Goal: Task Accomplishment & Management: Manage account settings

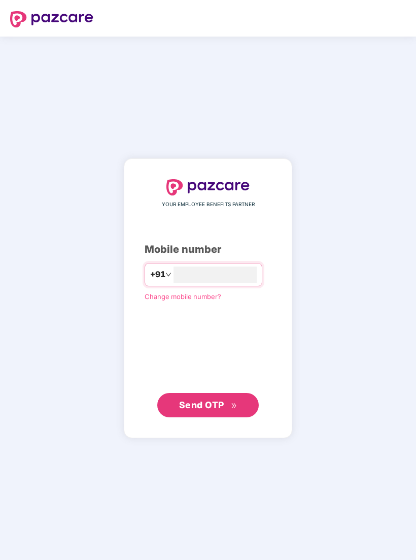
click at [237, 278] on input "number" at bounding box center [215, 274] width 83 height 16
type input "*"
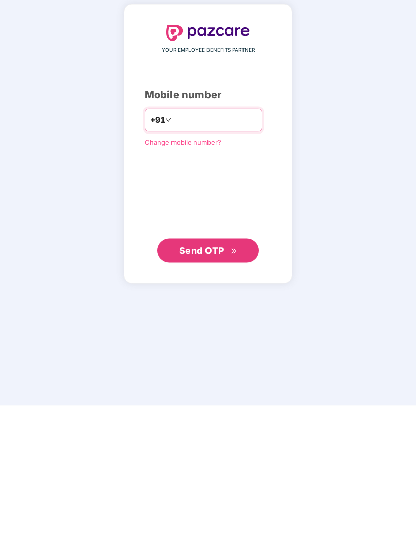
scroll to position [17, 0]
type input "**********"
click at [239, 393] on button "Send OTP" at bounding box center [208, 405] width 102 height 24
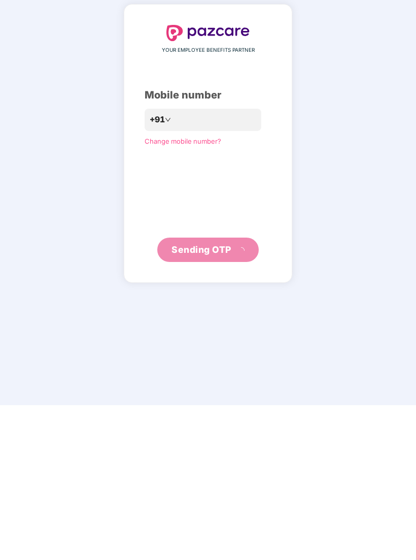
scroll to position [0, 0]
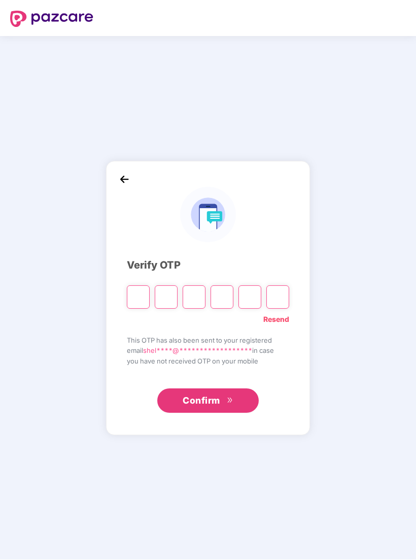
click at [135, 285] on div "**********" at bounding box center [208, 297] width 162 height 231
click at [140, 300] on input "Please enter verification code. Digit 1" at bounding box center [138, 297] width 23 height 23
type input "*"
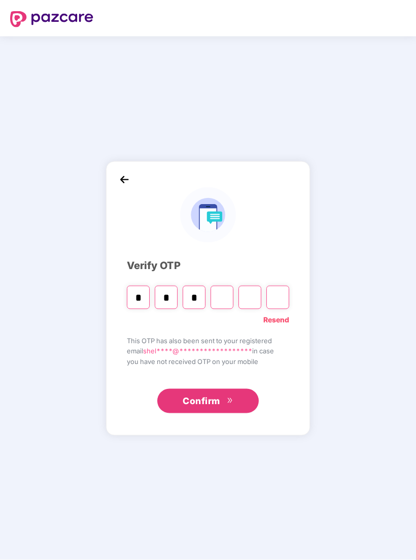
type input "*"
click at [218, 304] on input "Digit 4" at bounding box center [222, 297] width 23 height 23
type input "*"
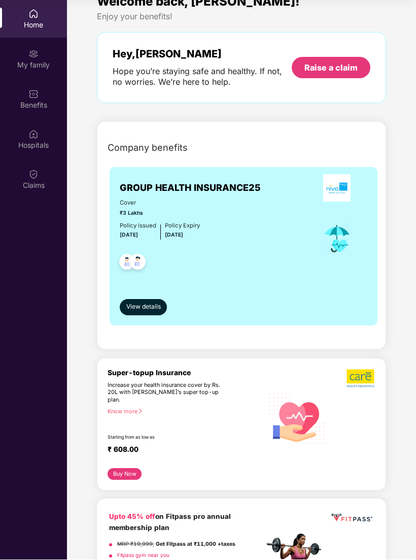
scroll to position [16, 0]
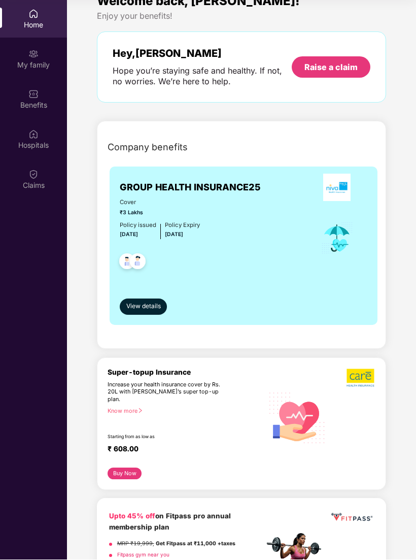
click at [146, 302] on span "View details" at bounding box center [143, 307] width 35 height 10
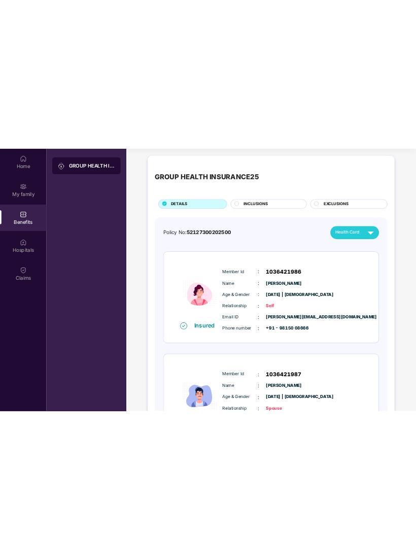
scroll to position [52, 0]
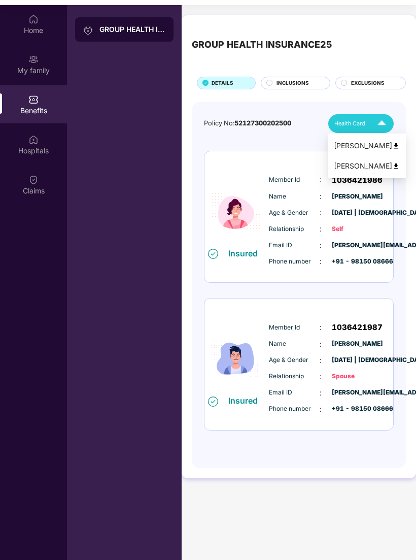
click at [392, 146] on img at bounding box center [396, 146] width 8 height 8
click at [383, 118] on img at bounding box center [382, 124] width 18 height 18
click at [392, 142] on img at bounding box center [396, 146] width 8 height 8
click at [381, 122] on img at bounding box center [382, 124] width 18 height 18
click at [392, 166] on img at bounding box center [396, 166] width 8 height 8
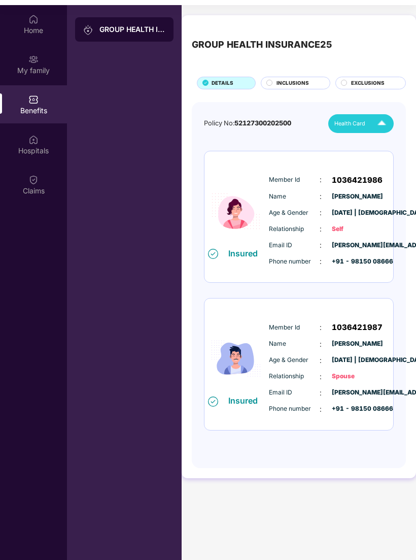
click at [381, 116] on img at bounding box center [382, 124] width 18 height 18
click at [16, 64] on div "My family" at bounding box center [33, 64] width 67 height 38
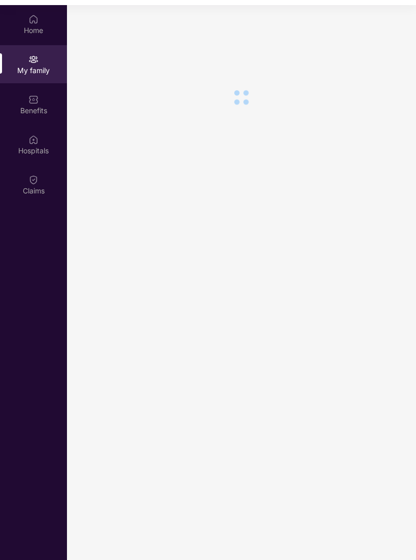
click at [33, 14] on img at bounding box center [33, 19] width 10 height 10
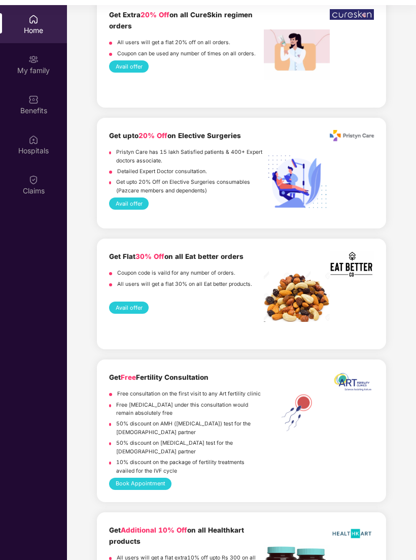
scroll to position [1627, 0]
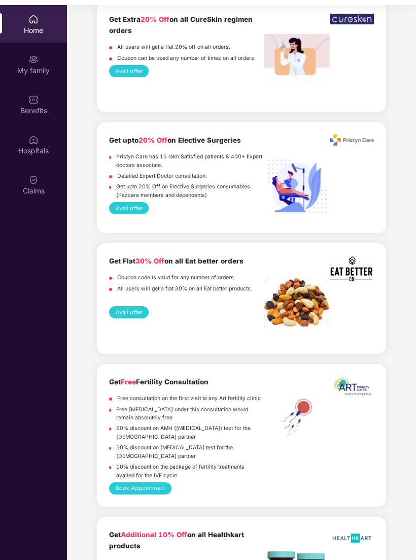
click at [24, 66] on div "My family" at bounding box center [33, 70] width 67 height 10
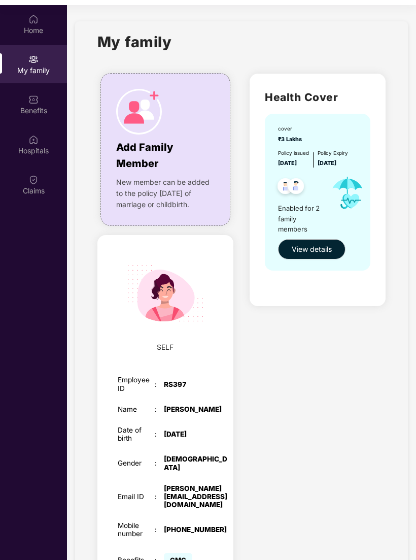
click at [324, 244] on span "View details" at bounding box center [312, 249] width 40 height 11
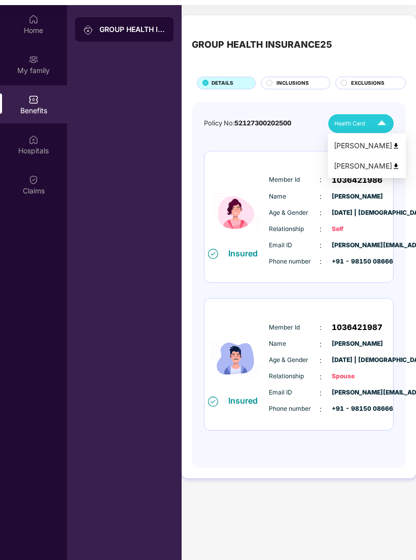
click at [392, 142] on img at bounding box center [396, 146] width 8 height 8
click at [375, 124] on img at bounding box center [382, 124] width 18 height 18
click at [372, 164] on div "[PERSON_NAME]" at bounding box center [367, 165] width 66 height 11
click at [33, 21] on img at bounding box center [33, 19] width 10 height 10
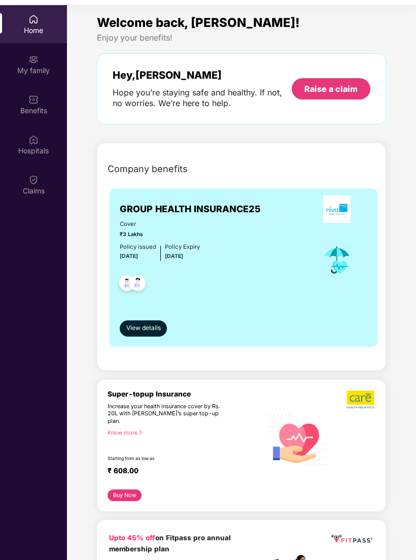
click at [149, 323] on span "View details" at bounding box center [143, 328] width 35 height 10
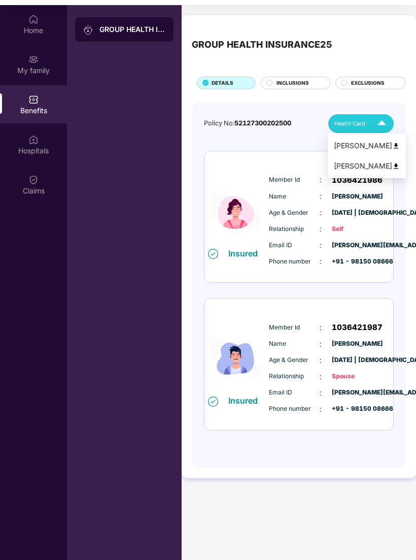
click at [392, 143] on img at bounding box center [396, 146] width 8 height 8
click at [30, 63] on img at bounding box center [33, 59] width 10 height 10
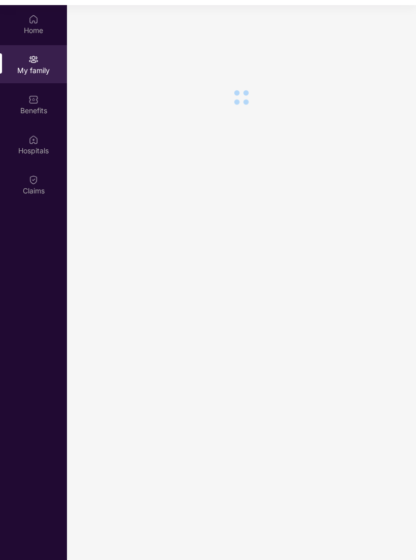
click at [25, 144] on div "Hospitals" at bounding box center [33, 144] width 67 height 38
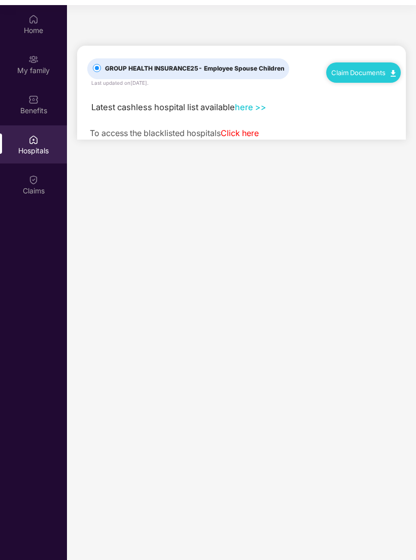
click at [391, 70] on img at bounding box center [393, 73] width 5 height 7
click at [395, 88] on link "Claim Form" at bounding box center [367, 91] width 66 height 22
click at [29, 16] on img at bounding box center [33, 19] width 10 height 10
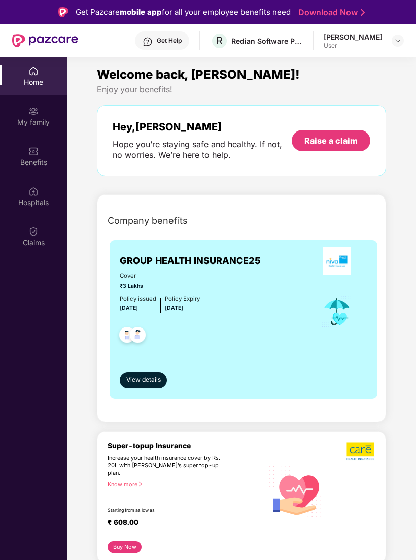
click at [394, 37] on img at bounding box center [398, 41] width 8 height 8
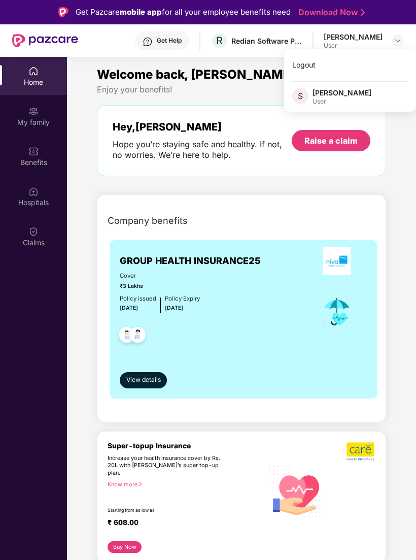
click at [394, 40] on img at bounding box center [398, 41] width 8 height 8
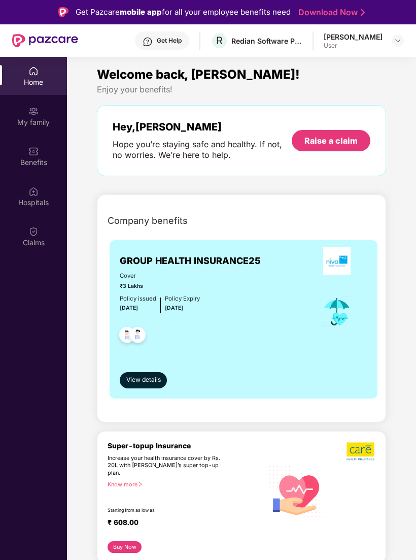
click at [397, 42] on img at bounding box center [398, 41] width 8 height 8
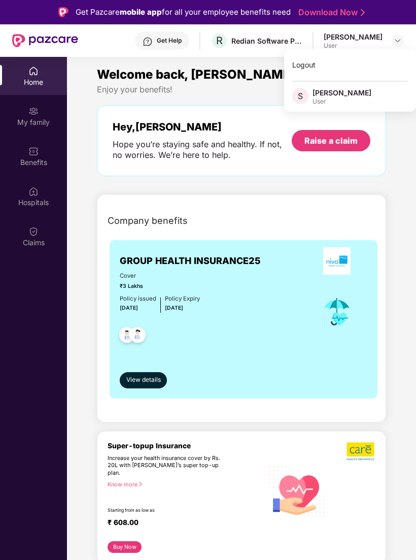
click at [324, 60] on div "Logout" at bounding box center [350, 65] width 132 height 20
